Goal: Task Accomplishment & Management: Use online tool/utility

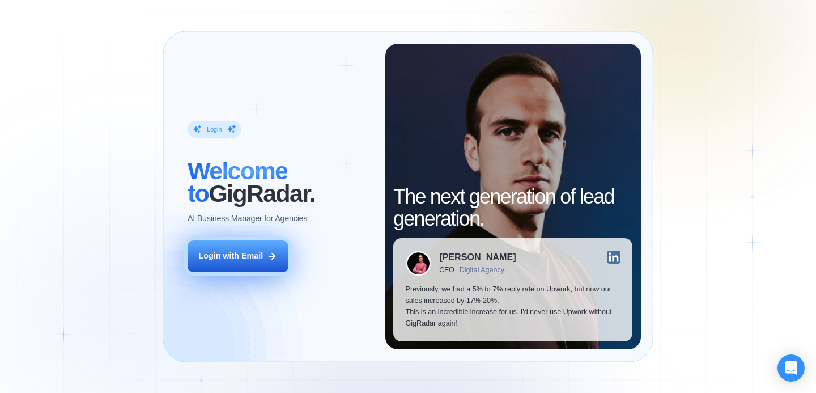
click at [256, 256] on div "Login with Email" at bounding box center [230, 255] width 65 height 11
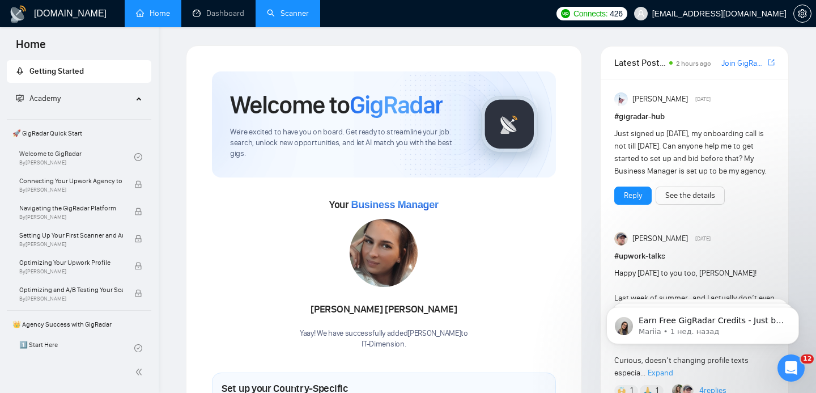
click at [281, 18] on link "Scanner" at bounding box center [288, 13] width 42 height 10
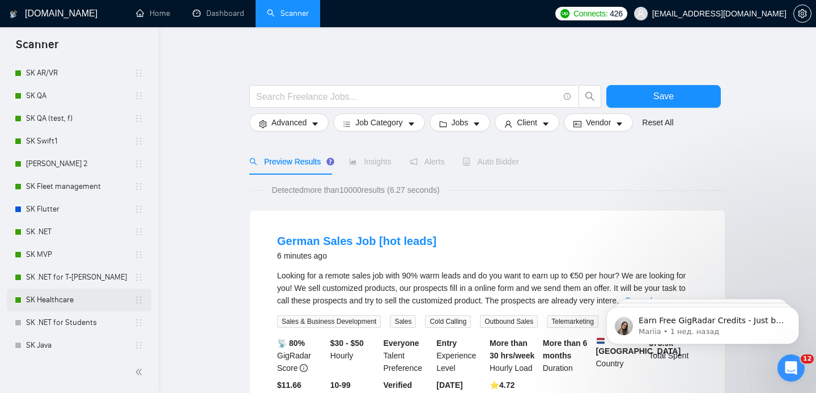
scroll to position [45, 0]
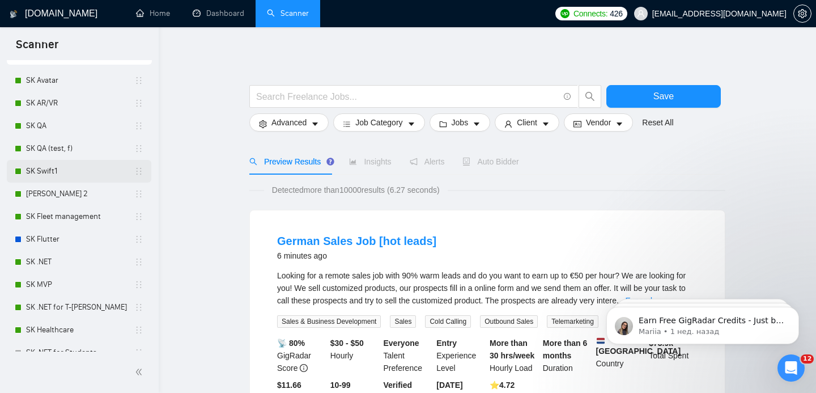
click at [89, 174] on link "SK Swift1" at bounding box center [80, 171] width 108 height 23
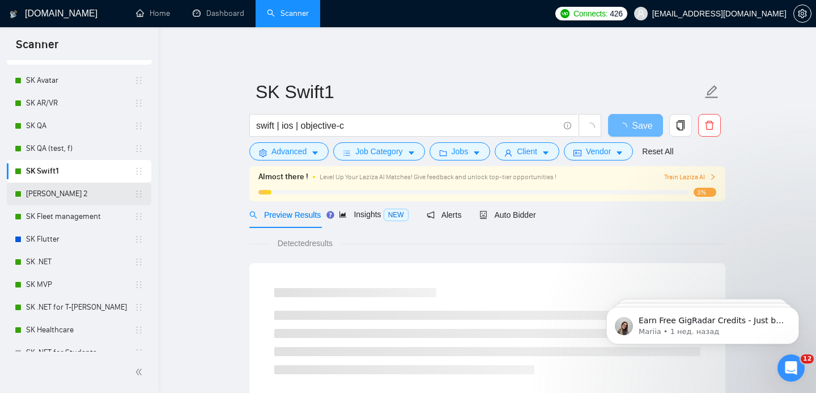
click at [79, 194] on link "[PERSON_NAME] 2" at bounding box center [80, 193] width 108 height 23
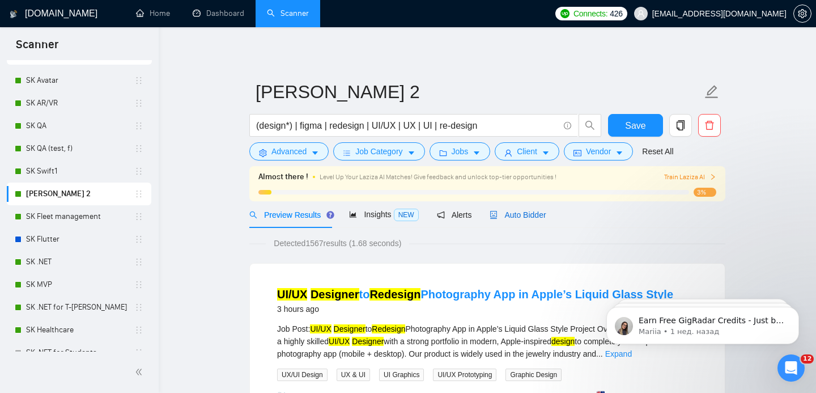
click at [528, 215] on span "Auto Bidder" at bounding box center [518, 214] width 56 height 9
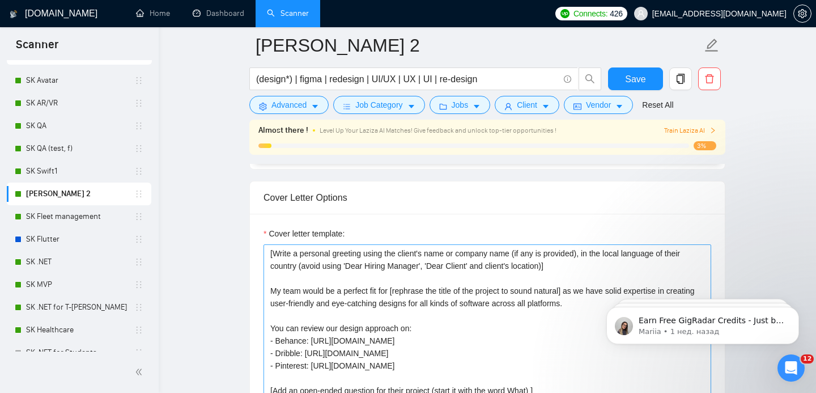
scroll to position [1257, 0]
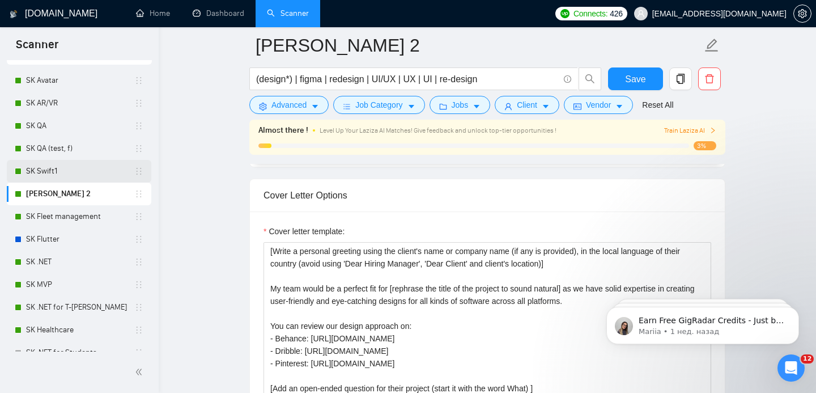
click at [62, 167] on link "SK Swift1" at bounding box center [80, 171] width 108 height 23
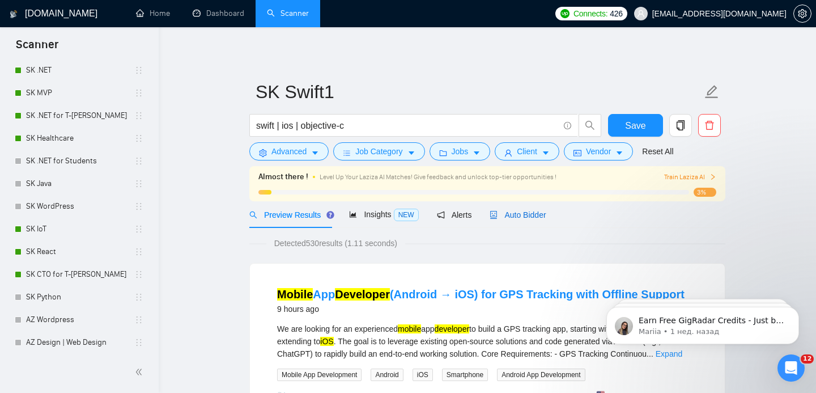
drag, startPoint x: 539, startPoint y: 215, endPoint x: 391, endPoint y: 162, distance: 157.2
click at [539, 215] on span "Auto Bidder" at bounding box center [518, 214] width 56 height 9
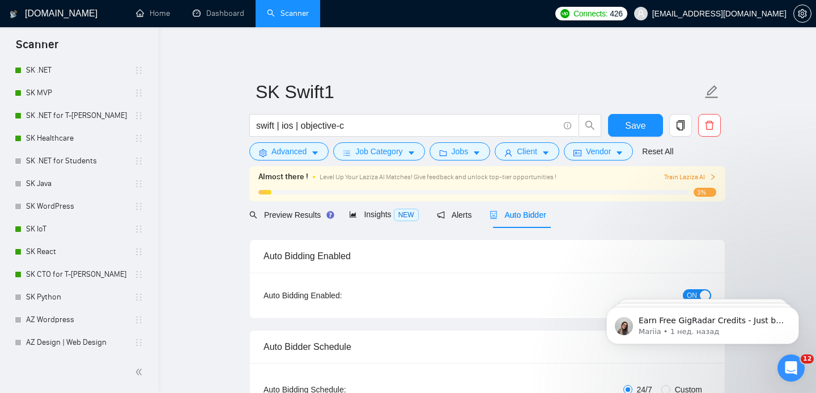
checkbox input "true"
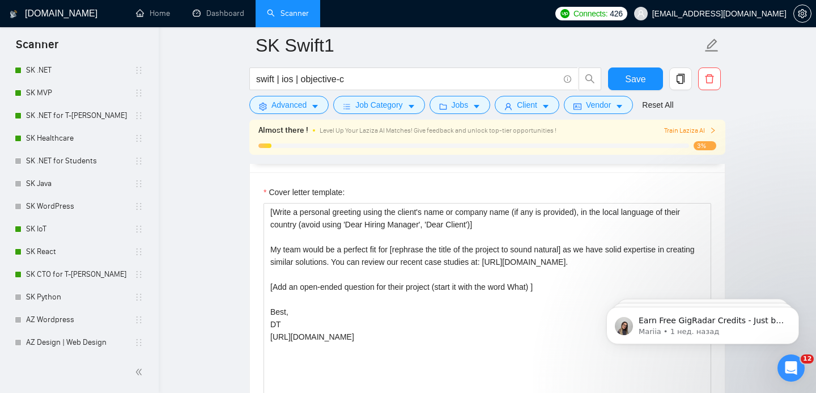
scroll to position [1311, 0]
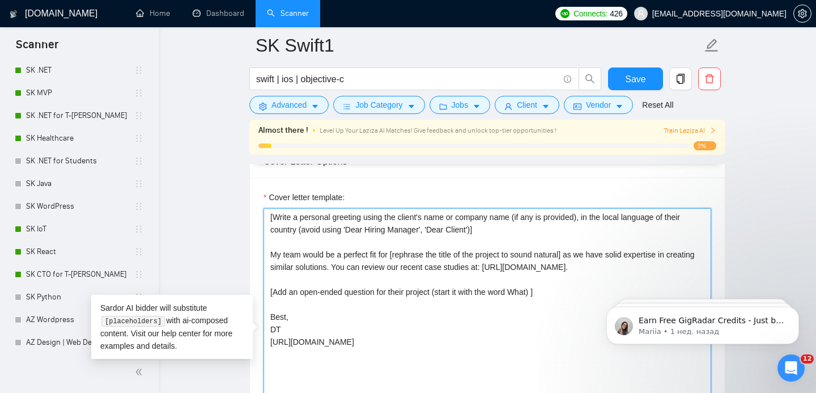
drag, startPoint x: 365, startPoint y: 265, endPoint x: 667, endPoint y: 269, distance: 301.5
click at [667, 269] on textarea "[Write a personal greeting using the client's name or company name (if any is p…" at bounding box center [487, 335] width 448 height 255
